Goal: Navigation & Orientation: Find specific page/section

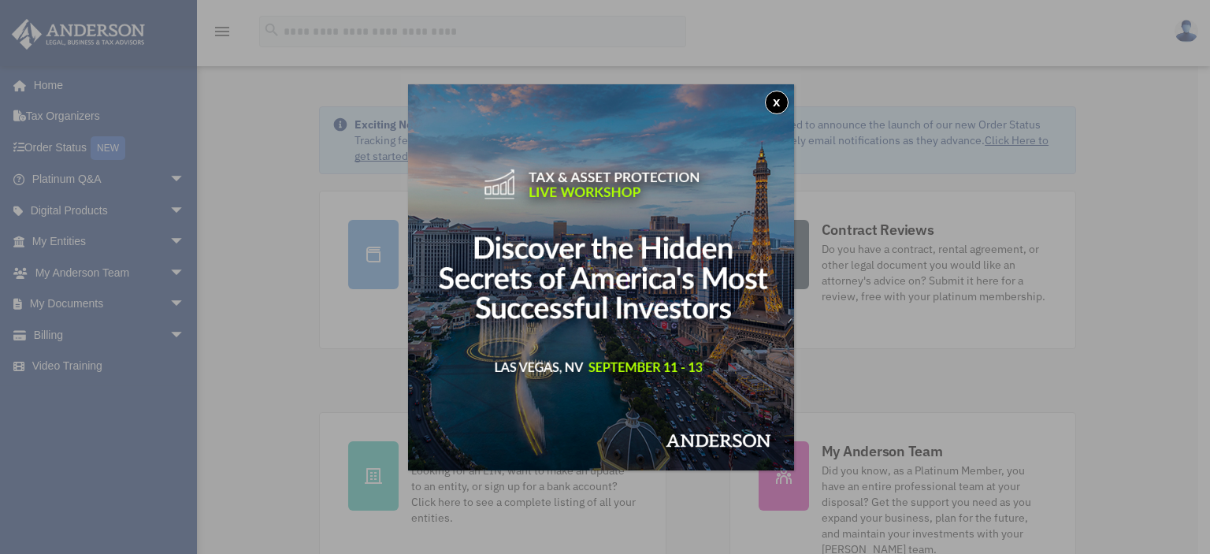
click at [777, 98] on button "x" at bounding box center [777, 103] width 24 height 24
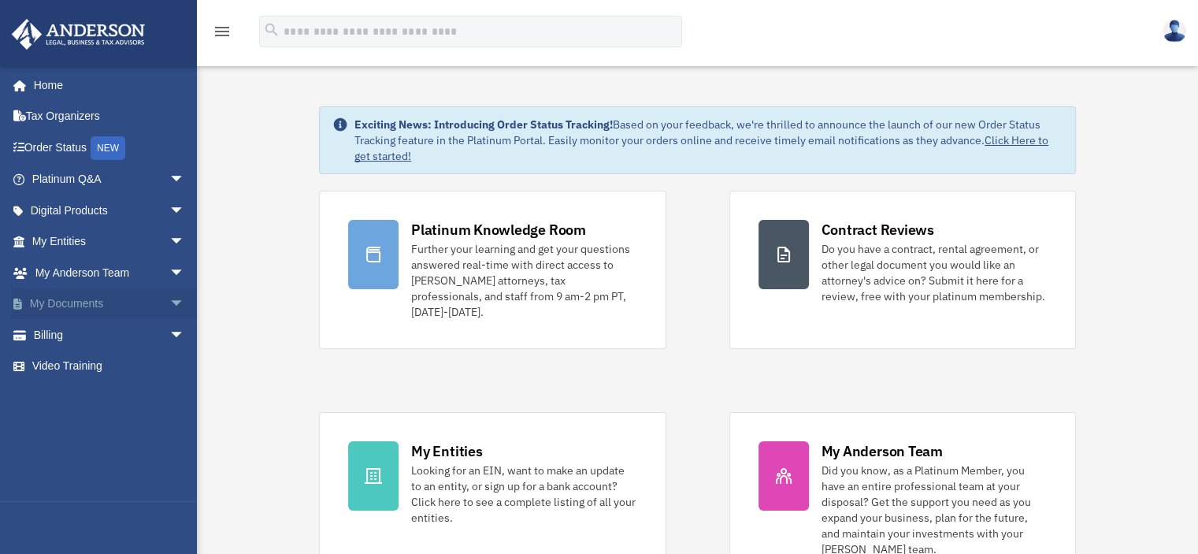
click at [80, 300] on link "My Documents arrow_drop_down" at bounding box center [110, 304] width 198 height 32
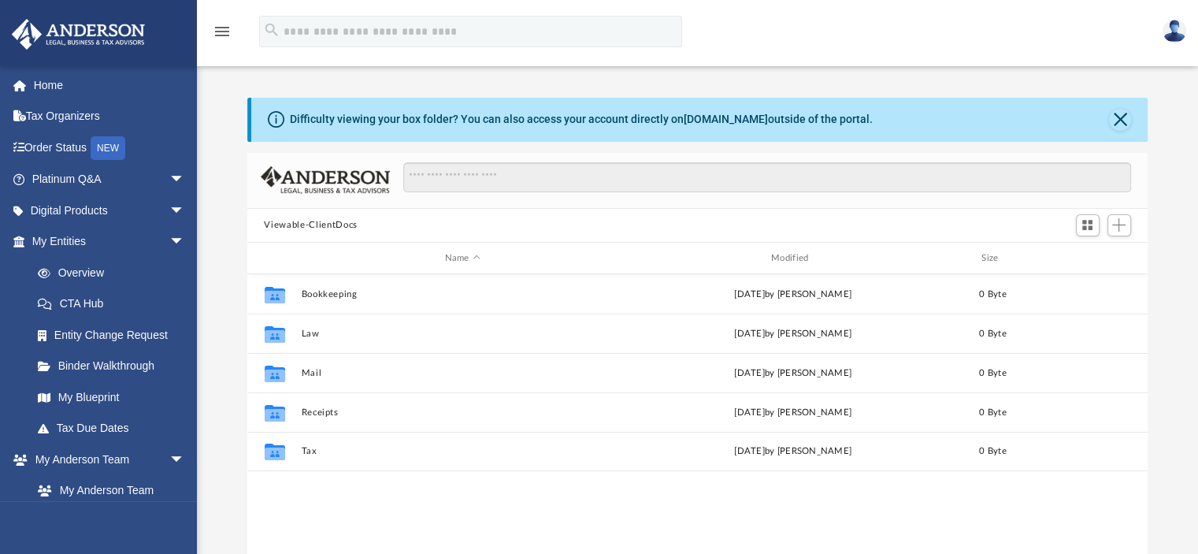
scroll to position [346, 889]
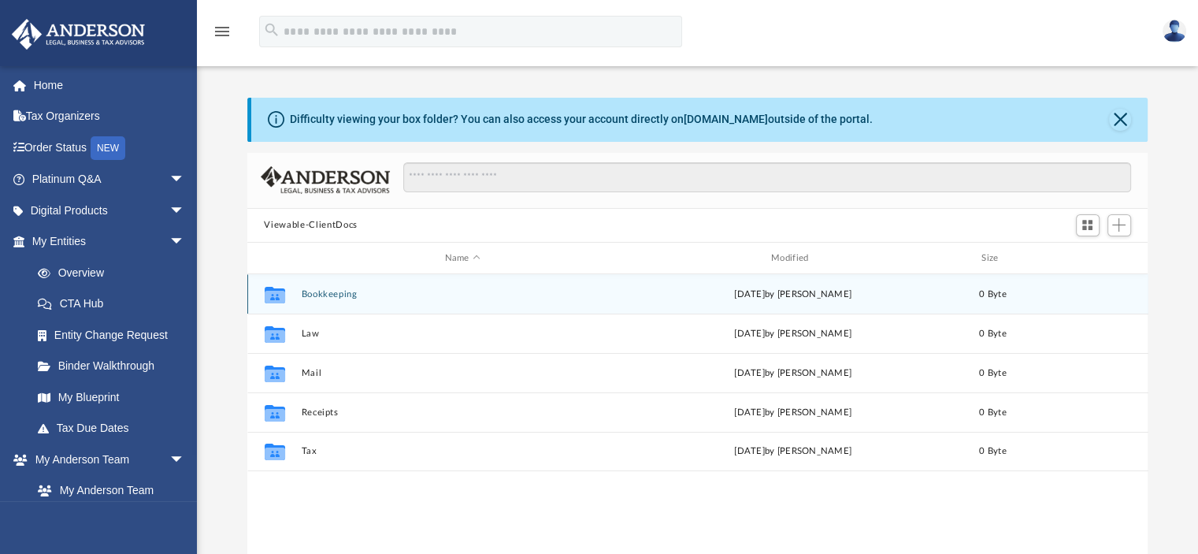
click at [332, 297] on button "Bookkeeping" at bounding box center [462, 294] width 323 height 10
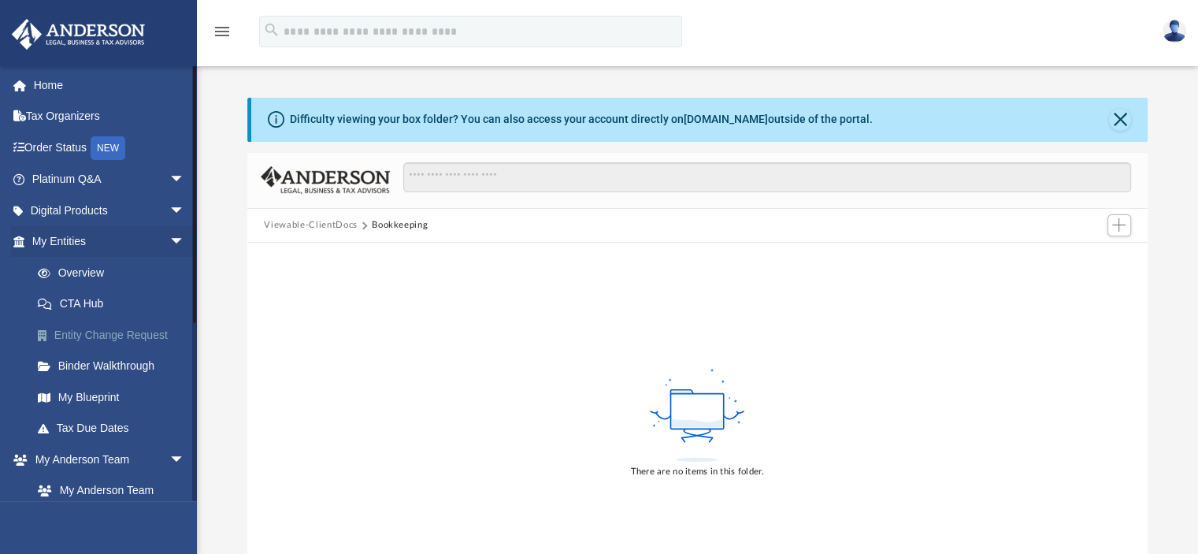
click at [128, 340] on link "Entity Change Request" at bounding box center [115, 335] width 187 height 32
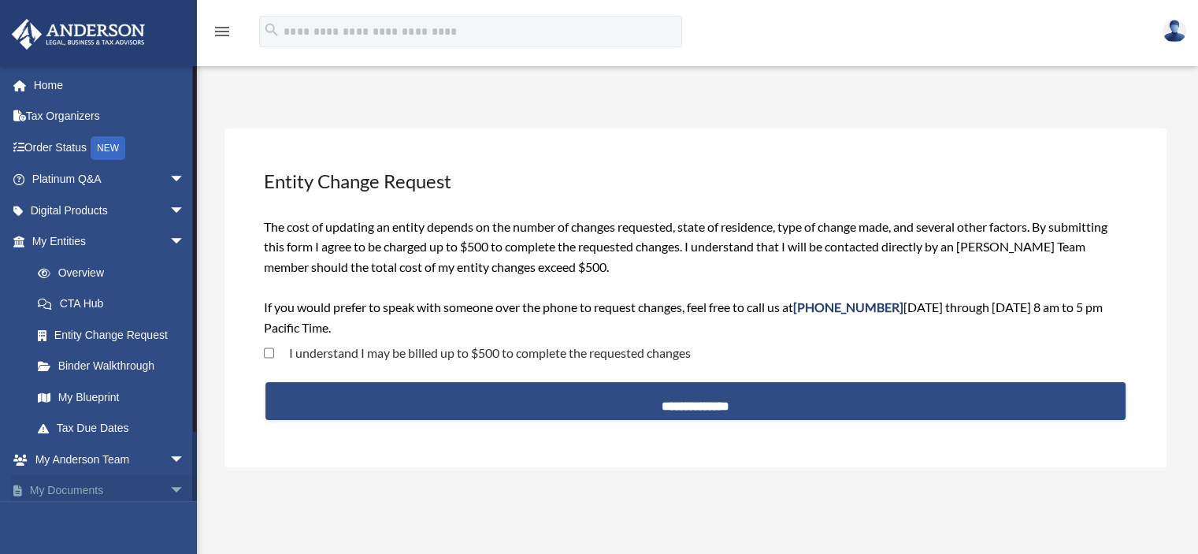
click at [76, 487] on link "My Documents arrow_drop_down" at bounding box center [110, 491] width 198 height 32
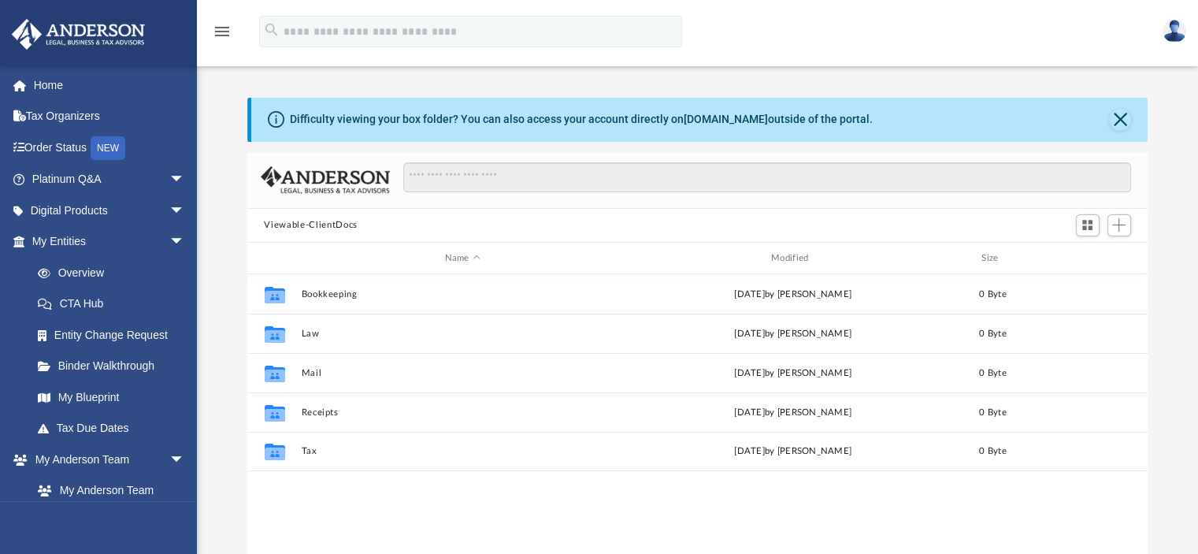
scroll to position [346, 889]
click at [719, 122] on link "box.com" at bounding box center [726, 119] width 84 height 13
